Goal: Task Accomplishment & Management: Manage account settings

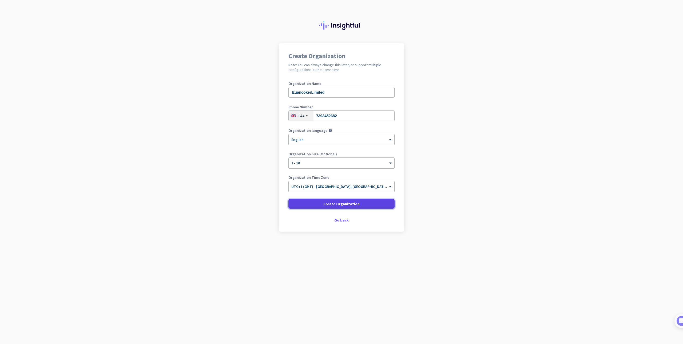
click at [349, 205] on span "Create Organization" at bounding box center [341, 203] width 36 height 5
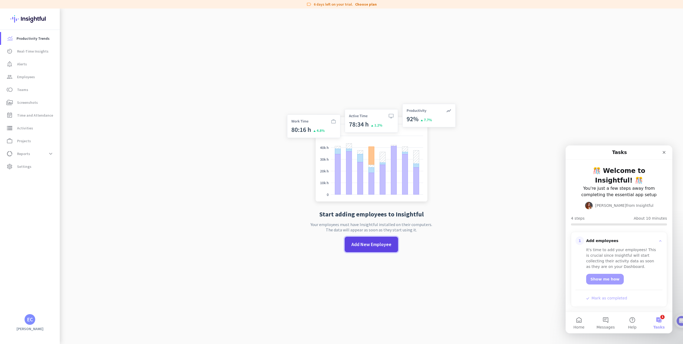
click at [358, 245] on span "Add New Employee" at bounding box center [371, 244] width 40 height 7
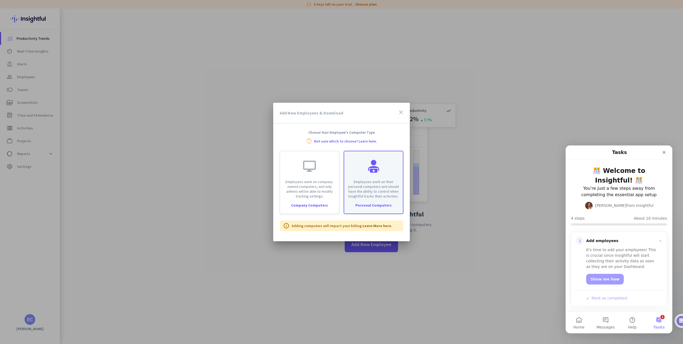
click at [365, 161] on div "Employees work on their personal computers and should have the ability to contr…" at bounding box center [373, 174] width 59 height 47
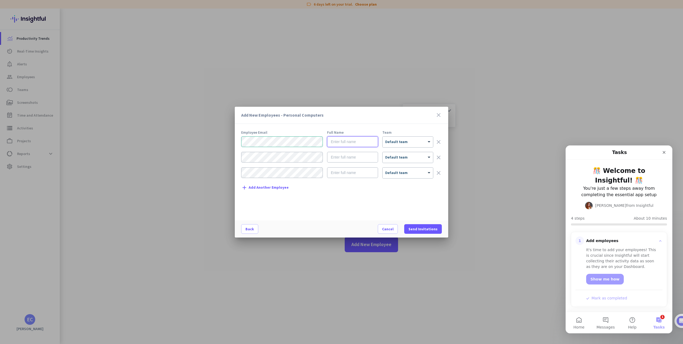
click at [363, 145] on input "text" at bounding box center [352, 141] width 51 height 11
type input "H"
click at [337, 142] on input "Jar-ar" at bounding box center [352, 141] width 51 height 11
type input "[PERSON_NAME]"
click at [401, 145] on div "× Default team" at bounding box center [408, 142] width 50 height 11
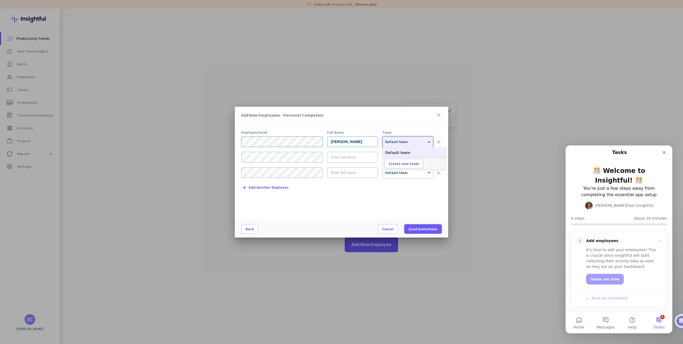
drag, startPoint x: 402, startPoint y: 199, endPoint x: 402, endPoint y: 195, distance: 3.5
click at [402, 198] on div "Employee Email Full Name Team [PERSON_NAME] × Default team clear × Default team…" at bounding box center [343, 172] width 205 height 85
click at [423, 228] on span "Send Invitations" at bounding box center [422, 228] width 29 height 5
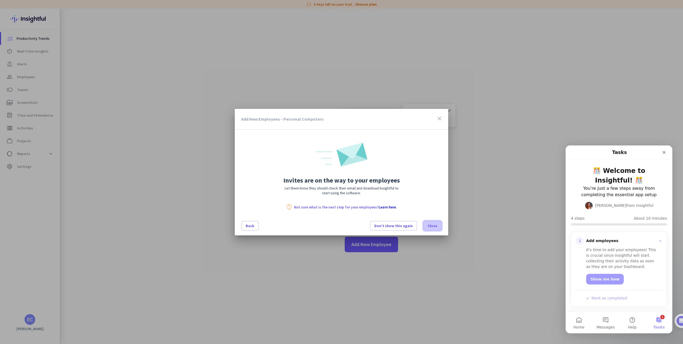
click at [433, 225] on span "Close" at bounding box center [433, 225] width 10 height 5
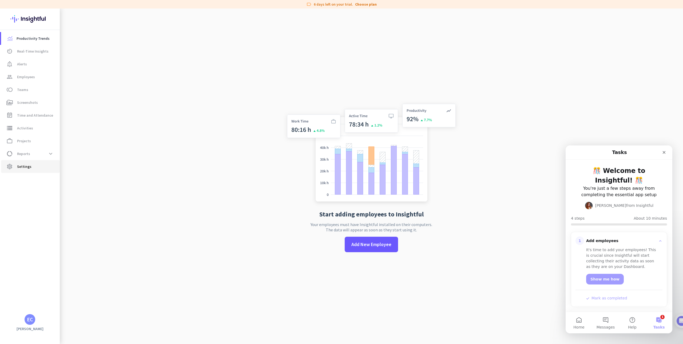
click at [23, 168] on span "Settings" at bounding box center [24, 166] width 14 height 6
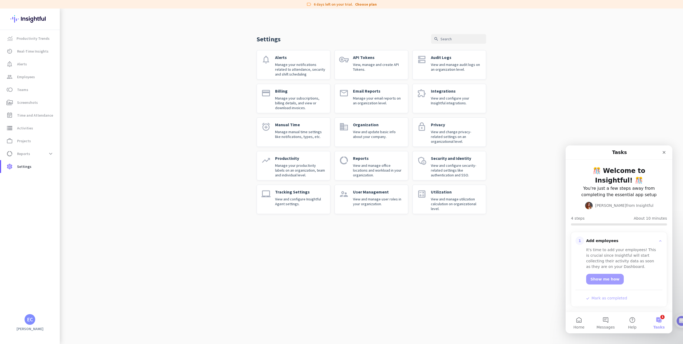
click at [296, 200] on p "View and configure Insightful Agent settings." at bounding box center [300, 202] width 51 height 10
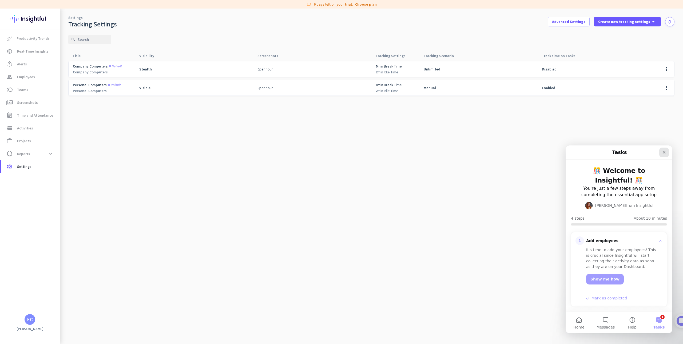
click at [662, 152] on icon "Close" at bounding box center [664, 152] width 4 height 4
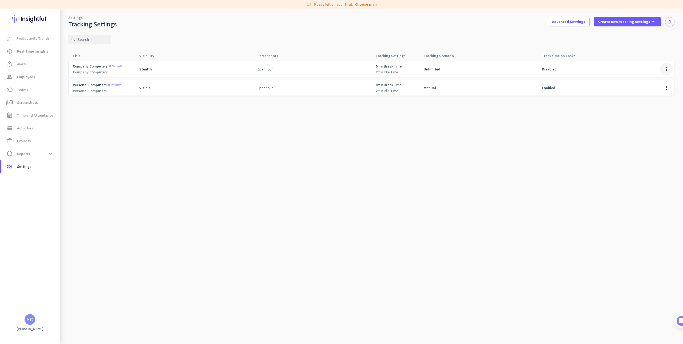
click at [665, 69] on span at bounding box center [666, 69] width 13 height 13
drag, startPoint x: 653, startPoint y: 98, endPoint x: 666, endPoint y: 89, distance: 15.3
click at [654, 96] on div at bounding box center [341, 172] width 683 height 344
click at [667, 88] on span at bounding box center [666, 87] width 13 height 13
click at [646, 99] on span "Edit" at bounding box center [646, 99] width 7 height 5
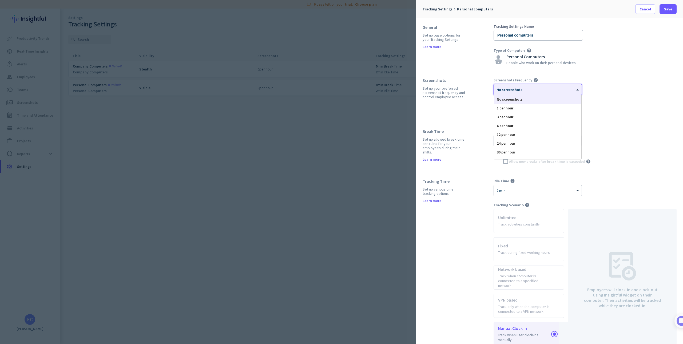
click at [525, 89] on div at bounding box center [538, 88] width 88 height 5
click at [598, 89] on div "Screenshots Frequency help × No screenshots No screenshots 1 per hour 3 per hou…" at bounding box center [584, 97] width 183 height 38
click at [558, 93] on div "× No screenshots" at bounding box center [538, 89] width 88 height 11
click at [602, 91] on div "Screenshots Frequency help × No screenshots No screenshots 1 per hour 3 per hou…" at bounding box center [584, 97] width 183 height 38
click at [572, 91] on div "× No screenshots" at bounding box center [534, 89] width 81 height 5
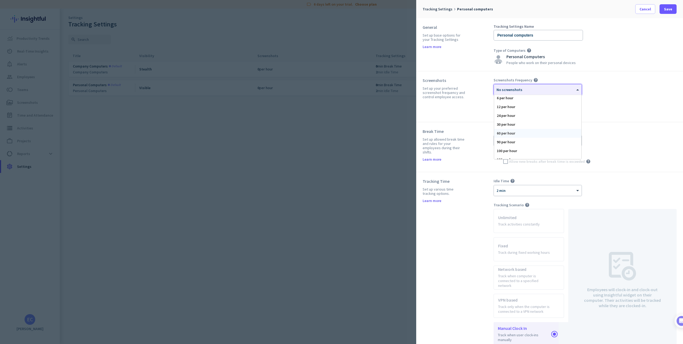
scroll to position [33, 0]
click at [519, 130] on div "60 per hour" at bounding box center [537, 128] width 87 height 9
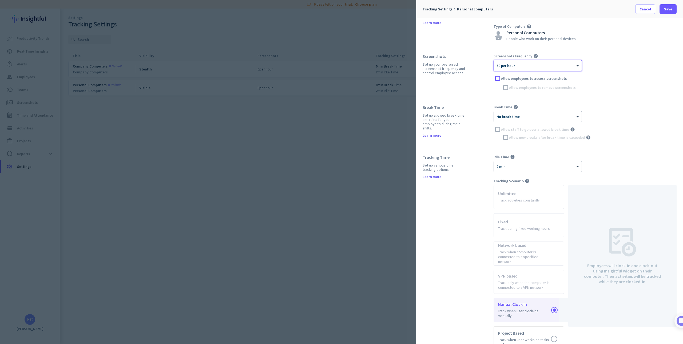
scroll to position [27, 0]
click at [549, 65] on div "× 60 per hour" at bounding box center [534, 63] width 81 height 5
click at [603, 98] on div "Break Time Set up allowed break time and rules for your employees during their …" at bounding box center [549, 120] width 267 height 50
click at [547, 111] on div at bounding box center [538, 112] width 88 height 5
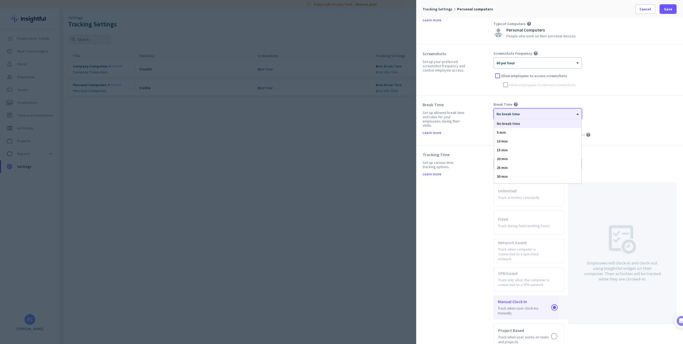
click at [616, 106] on div "Break Time help" at bounding box center [584, 104] width 183 height 5
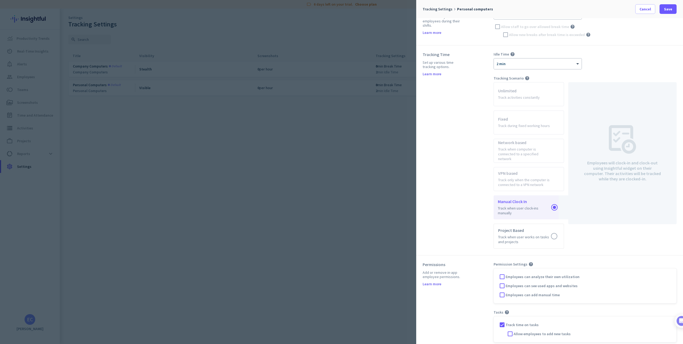
scroll to position [0, 0]
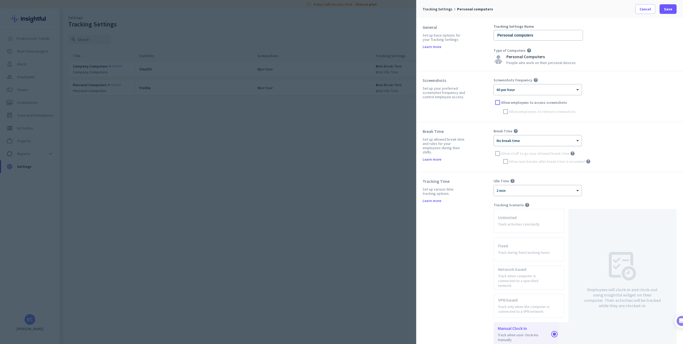
click at [540, 137] on div at bounding box center [538, 139] width 88 height 5
click at [521, 201] on div "30 min" at bounding box center [537, 203] width 87 height 9
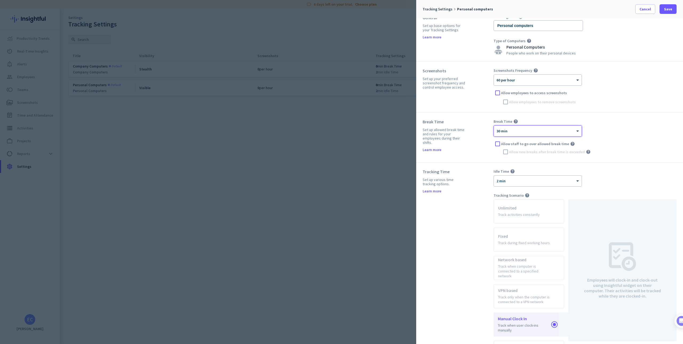
scroll to position [27, 0]
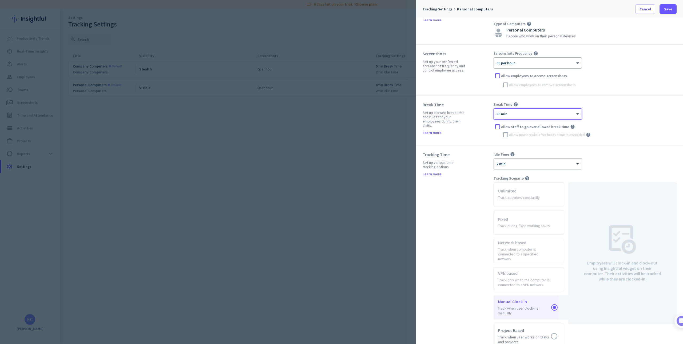
click at [537, 110] on div at bounding box center [538, 112] width 88 height 5
drag, startPoint x: 618, startPoint y: 76, endPoint x: 602, endPoint y: 101, distance: 29.7
click at [618, 76] on label "Allow employees to access screenshots" at bounding box center [588, 75] width 175 height 5
click at [0, 0] on input "Allow employees to access screenshots" at bounding box center [0, 0] width 0 height 0
click at [497, 73] on div at bounding box center [497, 76] width 8 height 8
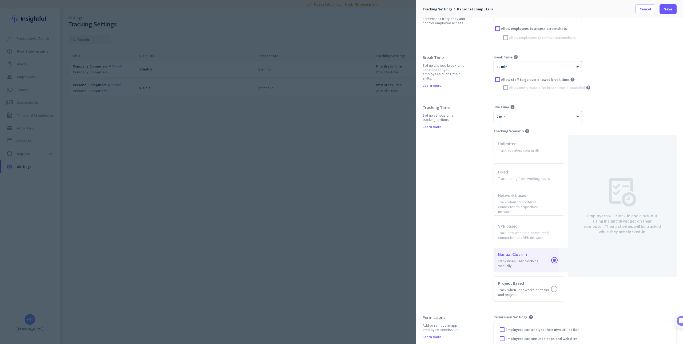
scroll to position [80, 0]
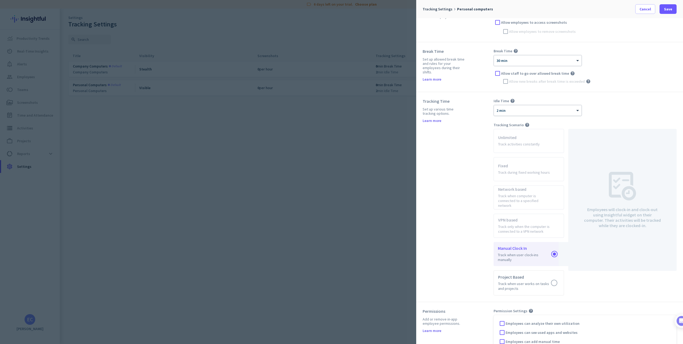
click at [533, 107] on div at bounding box center [538, 108] width 88 height 5
click at [622, 100] on div "Idle Time help × 2 min 30 seconds 1 min 2 min 3 min 5 min 10 min" at bounding box center [584, 107] width 183 height 18
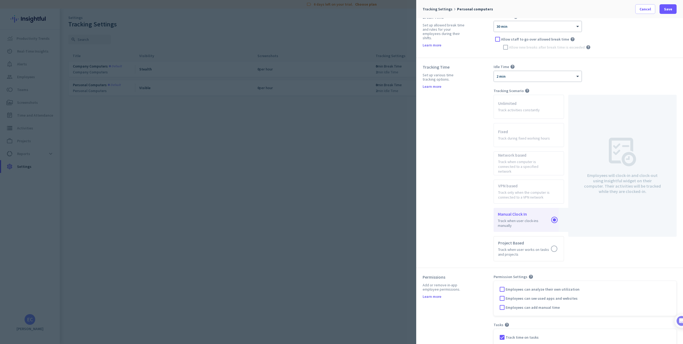
scroll to position [127, 0]
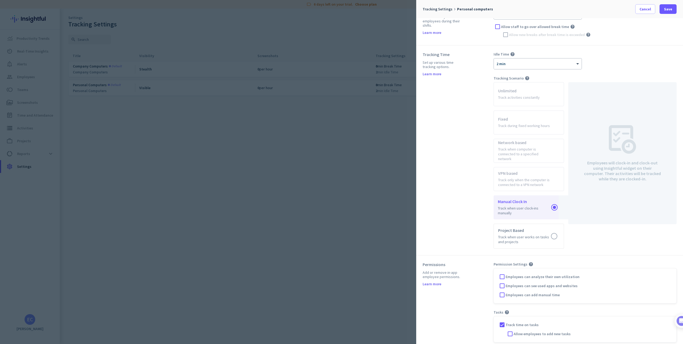
drag, startPoint x: 587, startPoint y: 107, endPoint x: 595, endPoint y: 86, distance: 22.8
click at [609, 89] on div "Employees will clock-in and clock-out using Insightful widget on their computer…" at bounding box center [622, 152] width 77 height 133
click at [567, 62] on div at bounding box center [538, 62] width 88 height 5
click at [517, 109] on div "5 min" at bounding box center [537, 108] width 87 height 9
click at [620, 56] on div "Idle Time help × 5 min" at bounding box center [584, 61] width 183 height 18
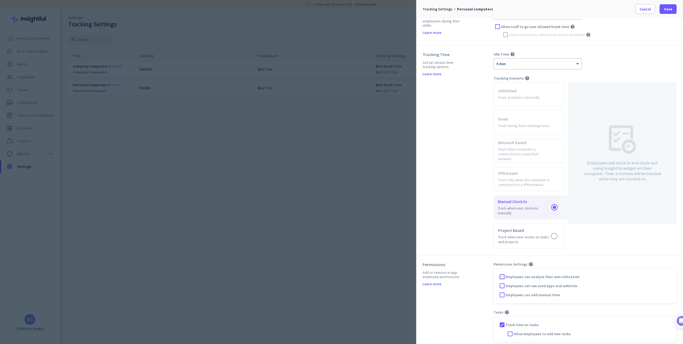
click at [501, 273] on div at bounding box center [502, 277] width 8 height 8
click at [505, 282] on div at bounding box center [502, 286] width 8 height 8
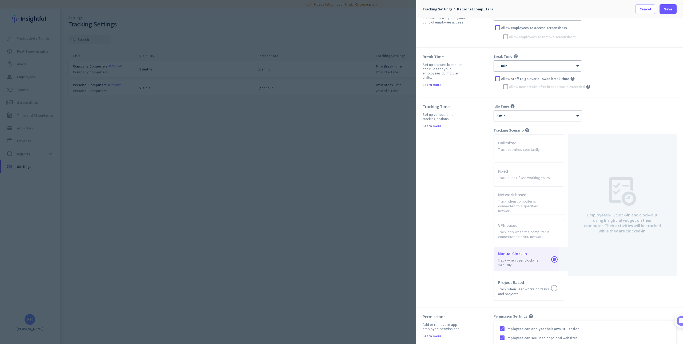
scroll to position [0, 0]
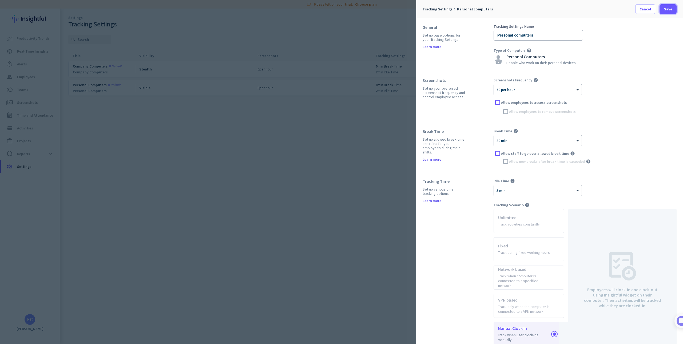
drag, startPoint x: 670, startPoint y: 5, endPoint x: 642, endPoint y: 20, distance: 32.1
click at [671, 5] on span at bounding box center [667, 9] width 17 height 13
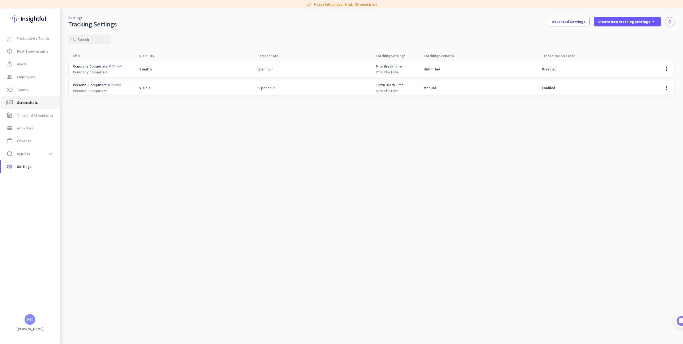
click at [31, 101] on span "Screenshots" at bounding box center [27, 102] width 21 height 6
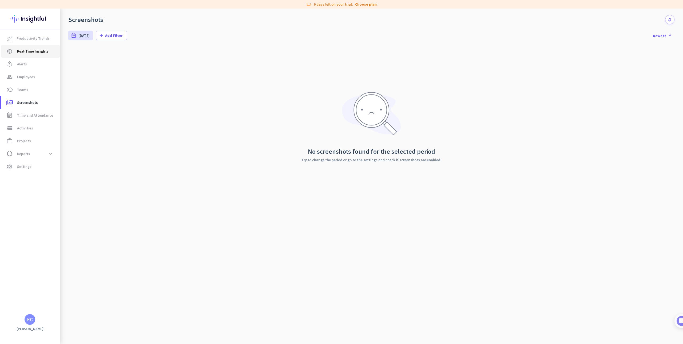
click at [40, 51] on span "Real-Time Insights" at bounding box center [32, 51] width 31 height 6
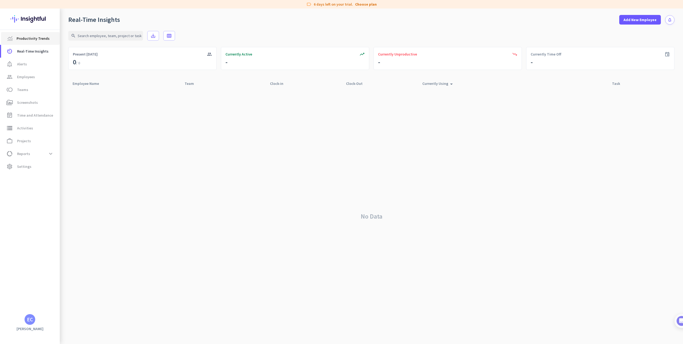
click at [30, 42] on link "Productivity Trends" at bounding box center [30, 38] width 59 height 13
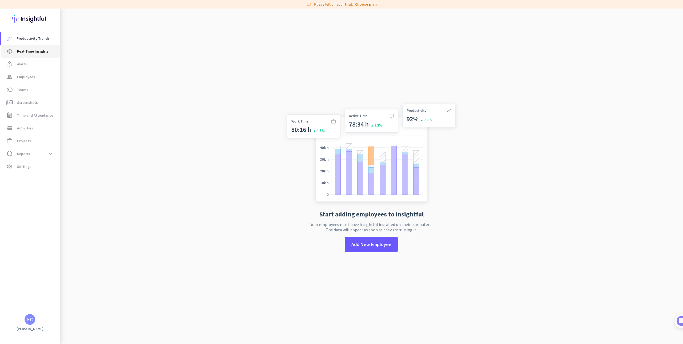
click at [37, 49] on span "Real-Time Insights" at bounding box center [32, 51] width 31 height 6
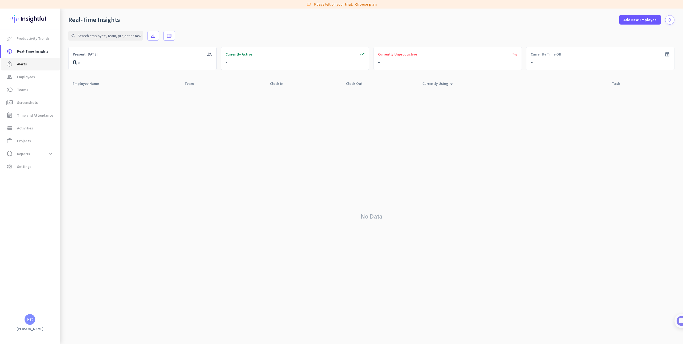
click at [27, 64] on span "notification_important Alerts" at bounding box center [30, 64] width 50 height 6
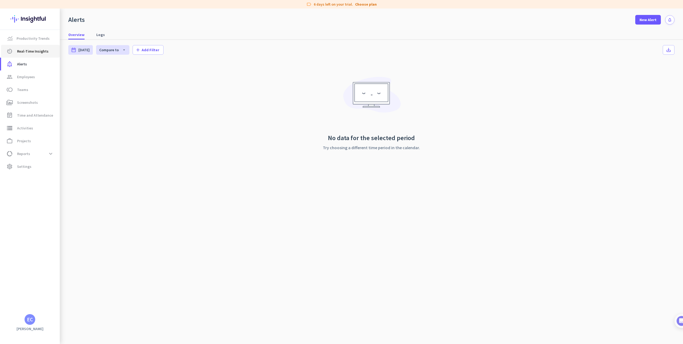
click at [32, 51] on span "Real-Time Insights" at bounding box center [32, 51] width 31 height 6
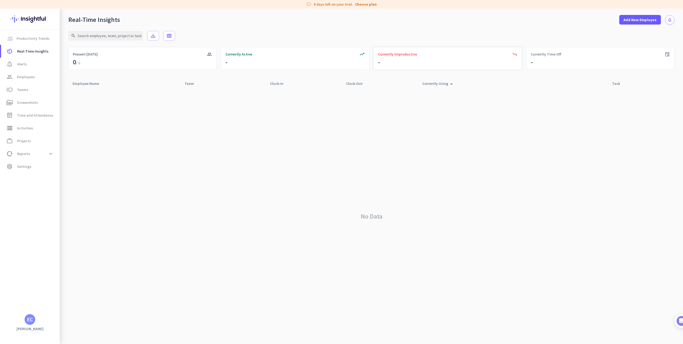
click at [383, 62] on div "trending_down Currently Unproductive -" at bounding box center [447, 58] width 148 height 23
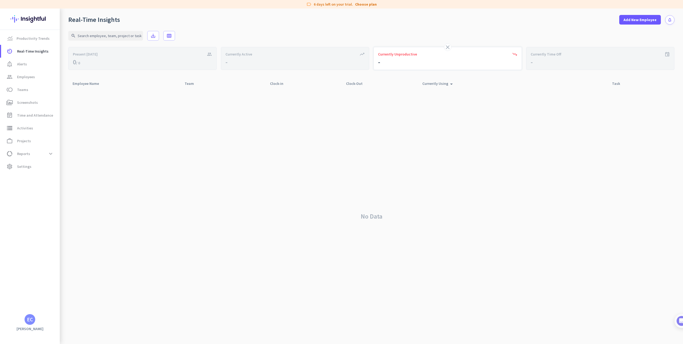
click at [408, 62] on div "close trending_down Currently Unproductive -" at bounding box center [447, 58] width 148 height 23
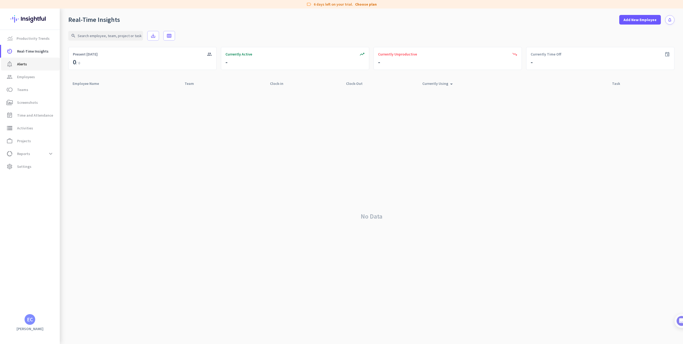
click at [25, 66] on span "Alerts" at bounding box center [22, 64] width 10 height 6
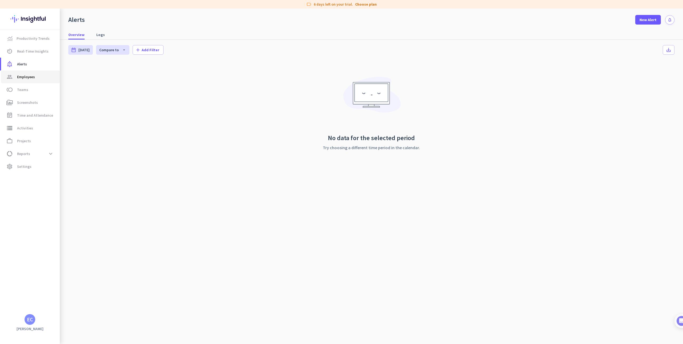
click at [25, 77] on span "Employees" at bounding box center [26, 77] width 18 height 6
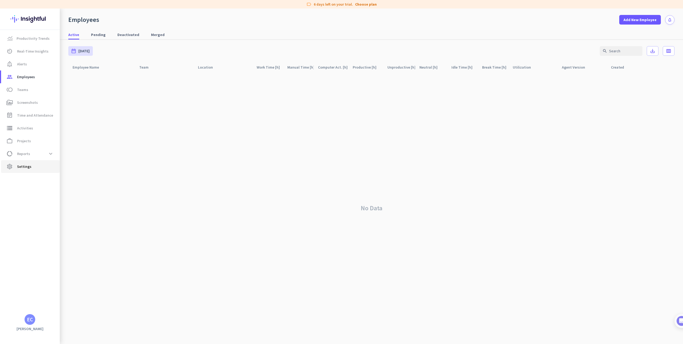
click at [21, 162] on link "settings Settings" at bounding box center [30, 166] width 59 height 13
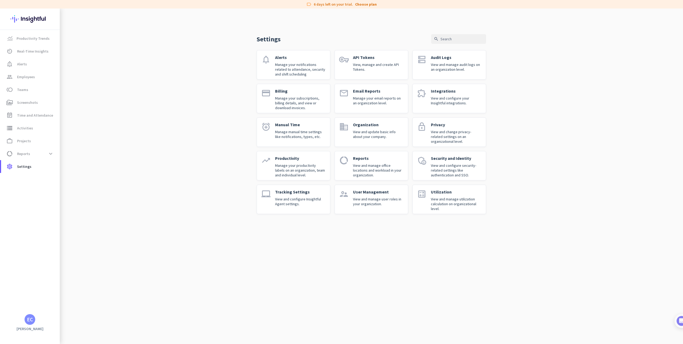
drag, startPoint x: 312, startPoint y: 161, endPoint x: 311, endPoint y: 157, distance: 5.0
click at [312, 161] on div "Productivity Manage your productivity labels on an organization, team and indiv…" at bounding box center [300, 166] width 51 height 20
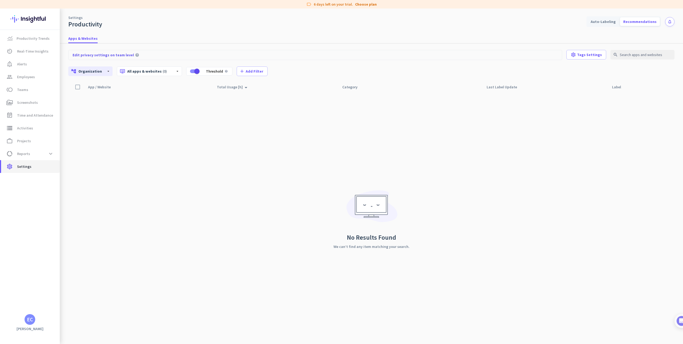
click at [26, 173] on link "settings Settings" at bounding box center [30, 166] width 59 height 13
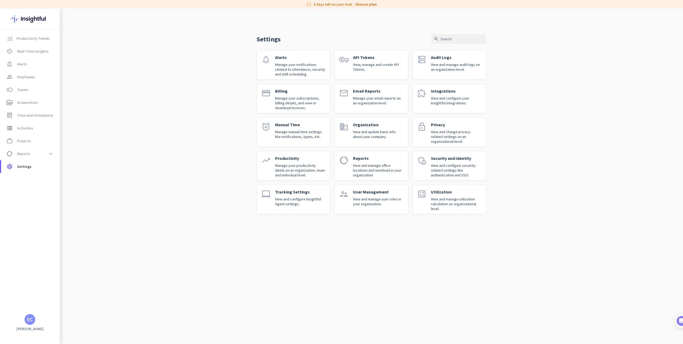
click at [364, 94] on div "Email Reports Manage your email reports on an organization level." at bounding box center [378, 98] width 51 height 20
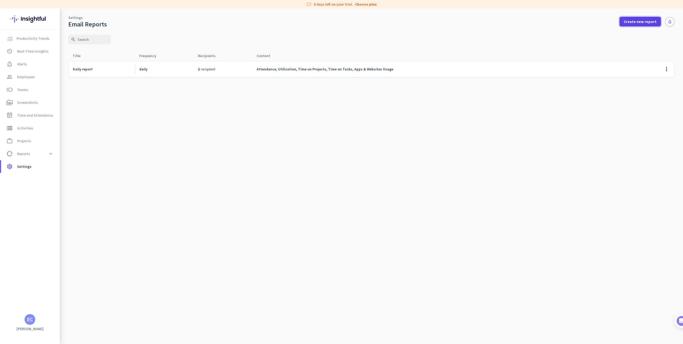
click at [644, 26] on span at bounding box center [639, 21] width 41 height 13
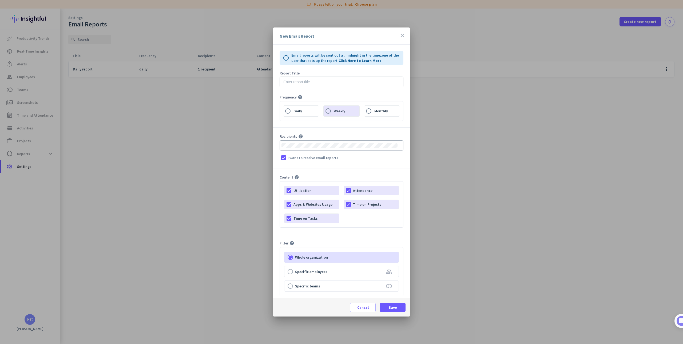
click at [404, 34] on icon "close" at bounding box center [402, 35] width 6 height 6
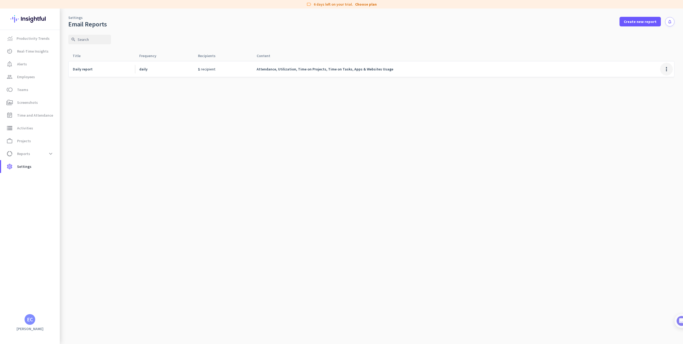
click at [666, 71] on span at bounding box center [666, 69] width 13 height 13
click at [257, 82] on div at bounding box center [341, 172] width 683 height 344
click at [665, 73] on span at bounding box center [666, 69] width 13 height 13
click at [647, 82] on span "Edit" at bounding box center [646, 80] width 7 height 5
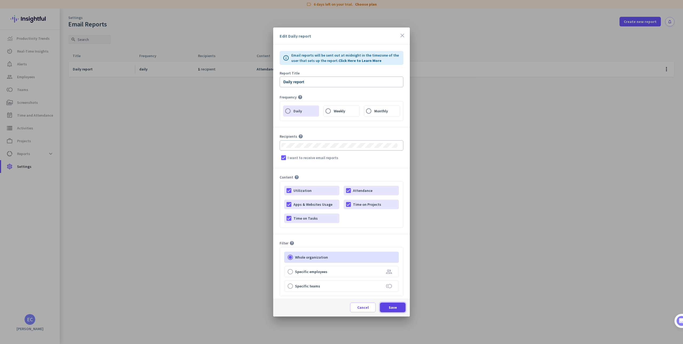
click at [389, 308] on span "Save" at bounding box center [393, 307] width 8 height 5
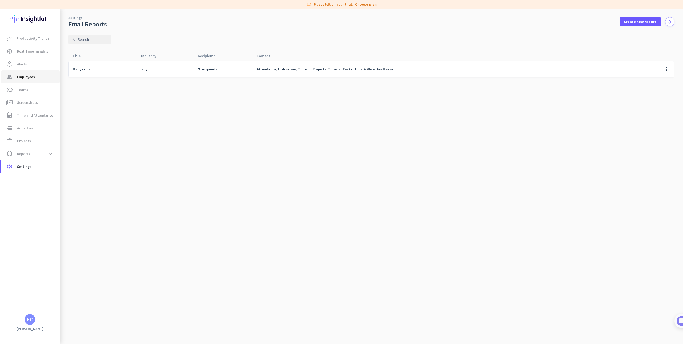
click at [31, 77] on span "Employees" at bounding box center [26, 77] width 18 height 6
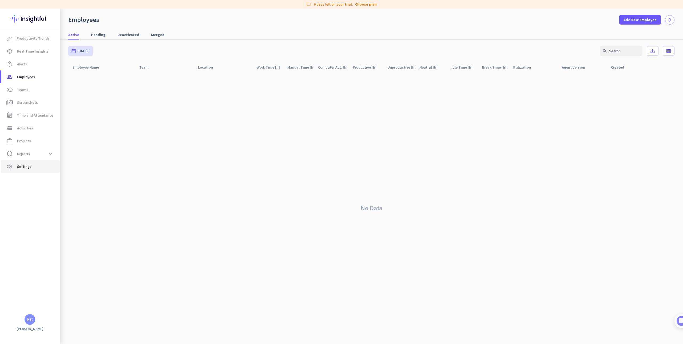
click at [17, 167] on span "Settings" at bounding box center [24, 166] width 14 height 6
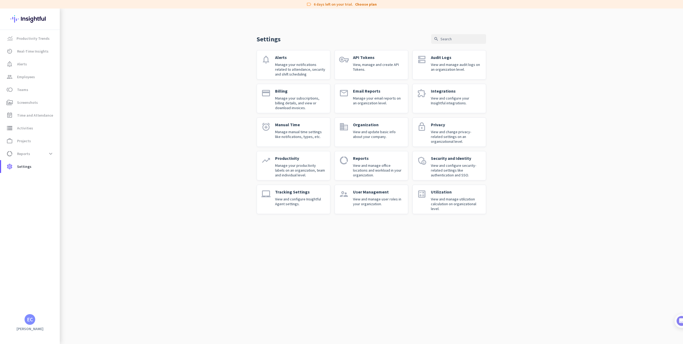
click at [309, 70] on p "Manage your notifications related to attendance, security and shift scheduling" at bounding box center [300, 69] width 51 height 14
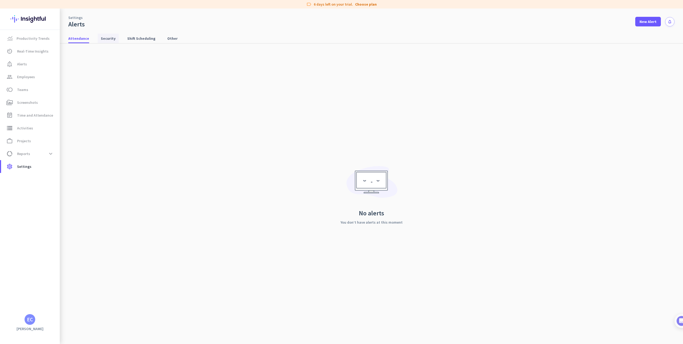
click at [111, 39] on span "Security" at bounding box center [108, 38] width 15 height 5
click at [88, 40] on link "Attendance" at bounding box center [78, 39] width 27 height 10
click at [642, 23] on span "New Alert" at bounding box center [647, 21] width 17 height 5
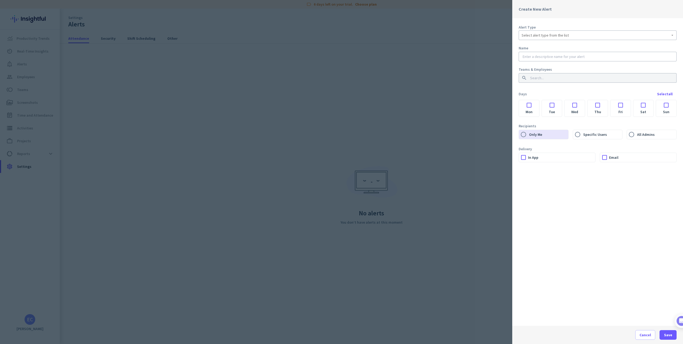
click at [540, 35] on span "Select alert type from the list" at bounding box center [544, 35] width 47 height 5
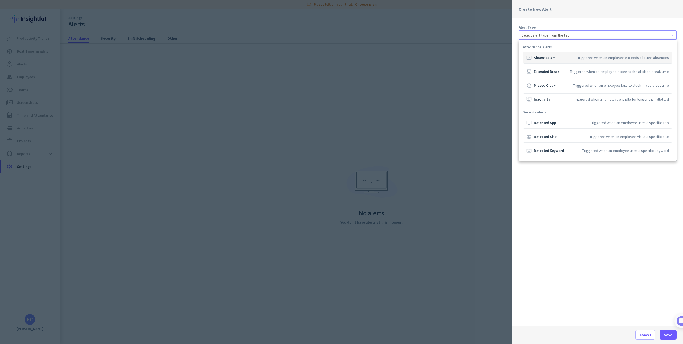
click at [458, 80] on div at bounding box center [341, 172] width 683 height 344
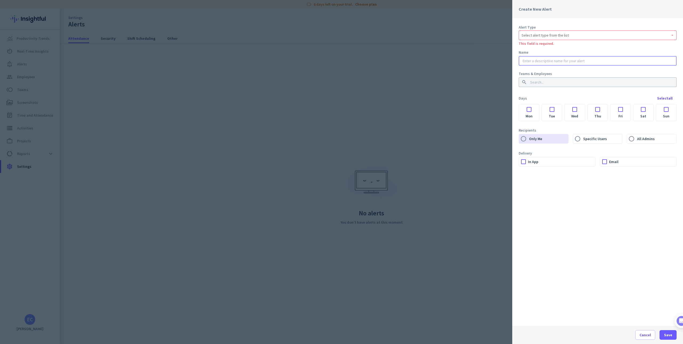
click at [534, 63] on input "text" at bounding box center [597, 60] width 152 height 5
click at [558, 95] on div "Alert Type Select alert type from the list This field is required. Name This fi…" at bounding box center [597, 172] width 171 height 308
click at [550, 86] on input at bounding box center [596, 86] width 134 height 5
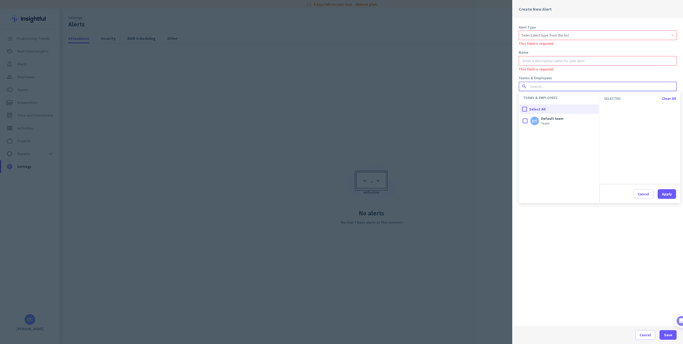
click at [561, 209] on div "Alert Type Select alert type from the list This field is required. Name This fi…" at bounding box center [597, 172] width 171 height 308
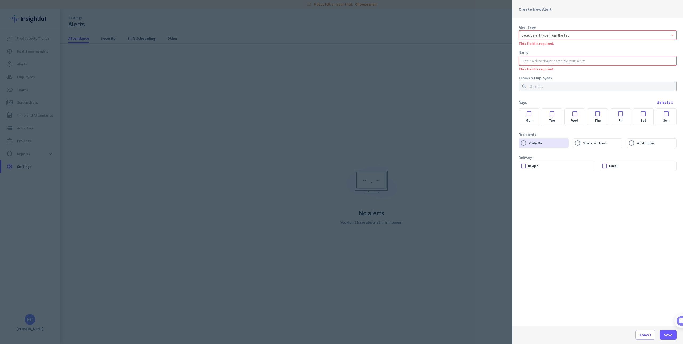
click at [311, 109] on div at bounding box center [341, 172] width 683 height 344
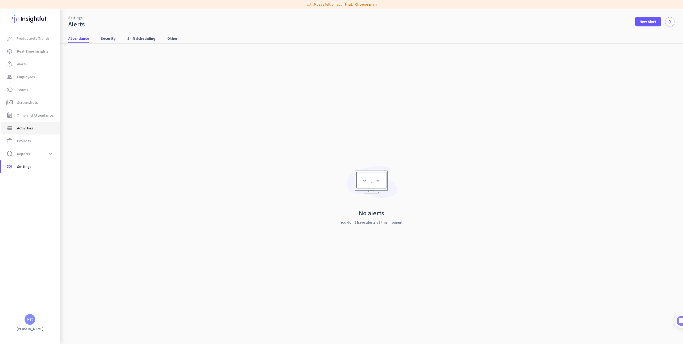
click at [31, 124] on link "storage Activities" at bounding box center [30, 128] width 59 height 13
drag, startPoint x: 30, startPoint y: 128, endPoint x: 32, endPoint y: 129, distance: 2.9
click at [30, 128] on span "Activities" at bounding box center [25, 128] width 16 height 6
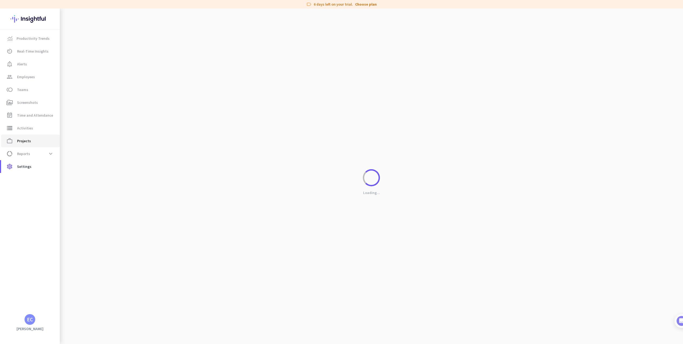
click at [30, 143] on span "Projects" at bounding box center [24, 141] width 14 height 6
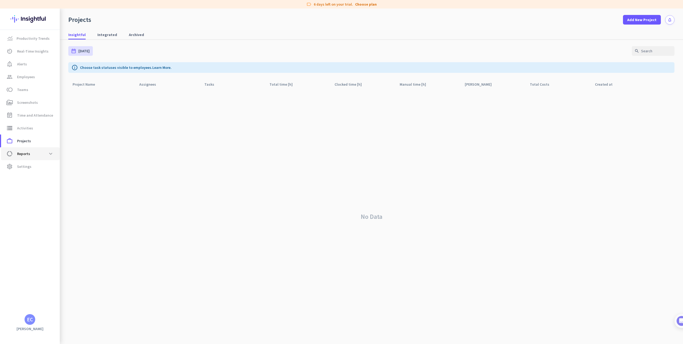
click at [21, 154] on span "Reports" at bounding box center [23, 153] width 13 height 6
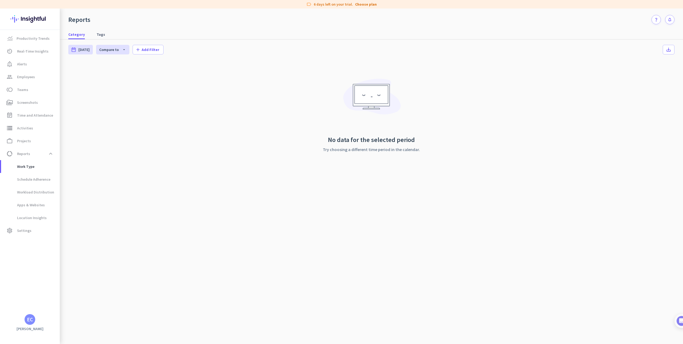
click at [130, 115] on div "No data for the selected period Try choosing a different time period in the cal…" at bounding box center [371, 120] width 606 height 118
click at [19, 167] on span "Work Type" at bounding box center [19, 166] width 29 height 13
click at [51, 154] on span at bounding box center [51, 154] width 10 height 10
